Goal: Task Accomplishment & Management: Manage account settings

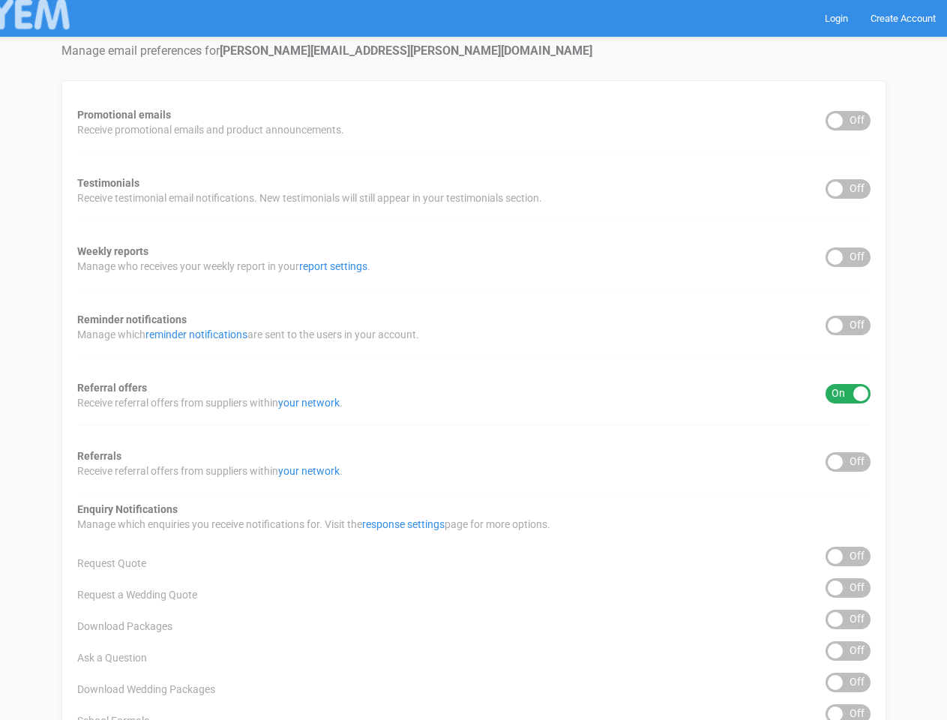
click at [473, 360] on div "Promotional emails ON OFF Receive promotional emails and product announcements.…" at bounding box center [474, 604] width 825 height 1049
click at [848, 121] on div "ON OFF" at bounding box center [848, 121] width 45 height 20
click at [848, 189] on div "ON OFF" at bounding box center [848, 189] width 45 height 20
click at [848, 257] on div "ON OFF" at bounding box center [848, 258] width 45 height 20
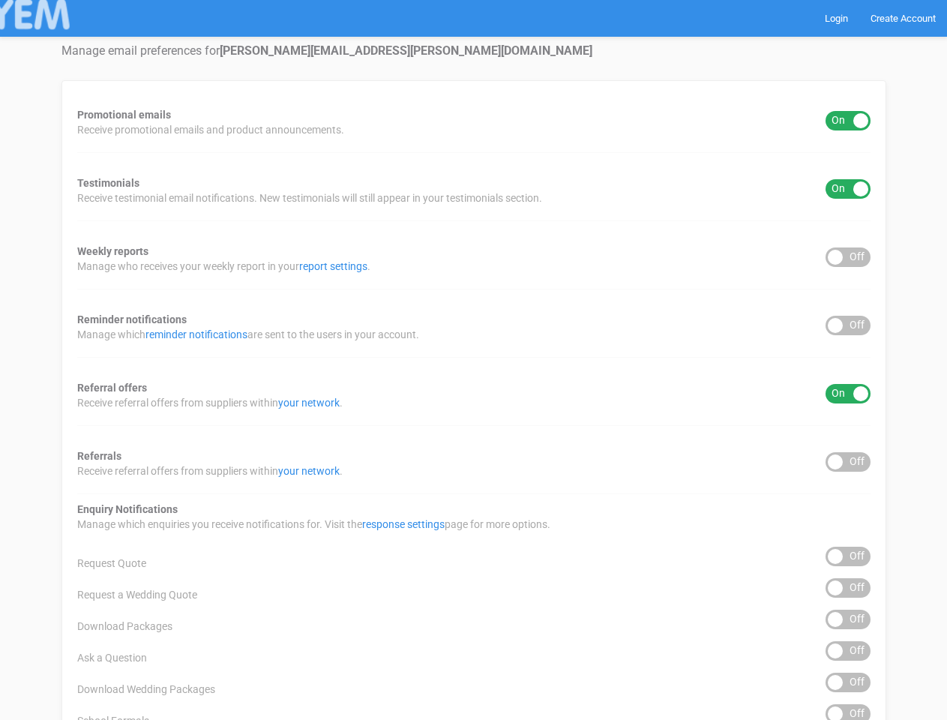
click at [848, 326] on div "ON OFF" at bounding box center [848, 326] width 45 height 20
click at [848, 394] on div "ON OFF" at bounding box center [848, 394] width 45 height 20
click at [848, 462] on div "ON OFF" at bounding box center [848, 462] width 45 height 20
click at [848, 557] on div "ON OFF" at bounding box center [848, 557] width 45 height 20
click at [848, 588] on div "ON OFF" at bounding box center [848, 588] width 45 height 20
